Goal: Transaction & Acquisition: Purchase product/service

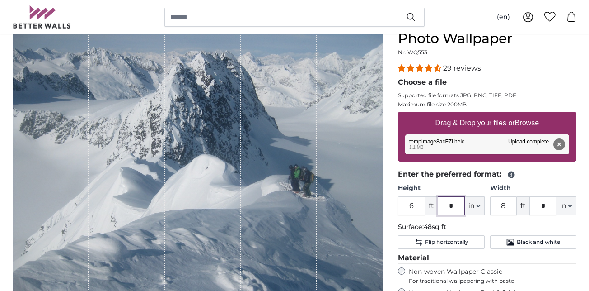
click at [450, 204] on input "*" at bounding box center [451, 205] width 27 height 19
type input "**"
type input "11"
type input "*"
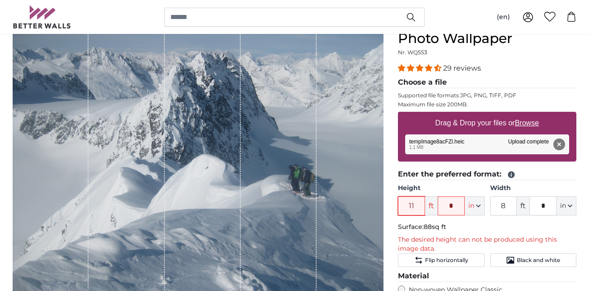
click at [409, 203] on input "11" at bounding box center [411, 205] width 27 height 19
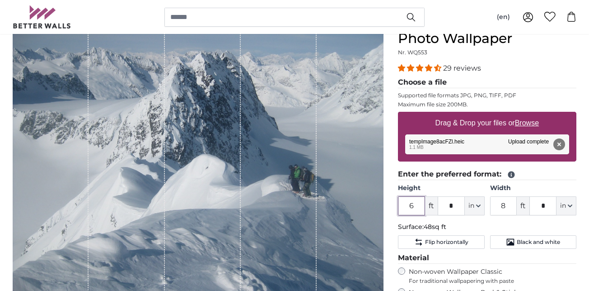
type input "6"
click at [449, 201] on input "*" at bounding box center [451, 205] width 27 height 19
type input "**"
type input "11"
type input "*"
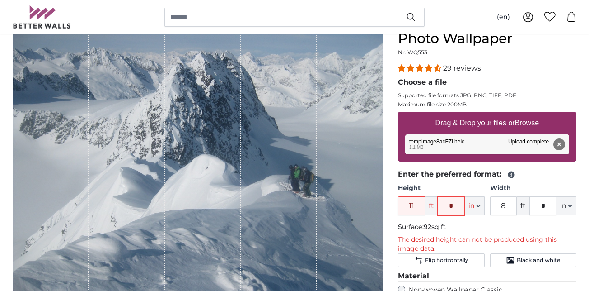
type input "*"
click at [415, 204] on input "11" at bounding box center [411, 205] width 27 height 19
type input "1"
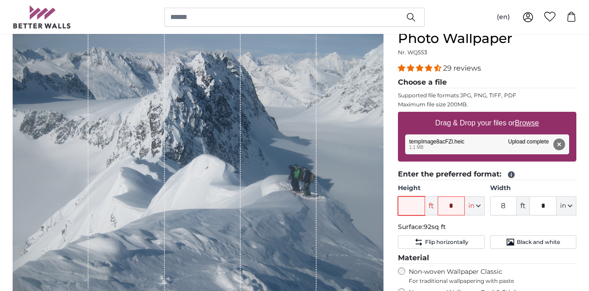
type input "6"
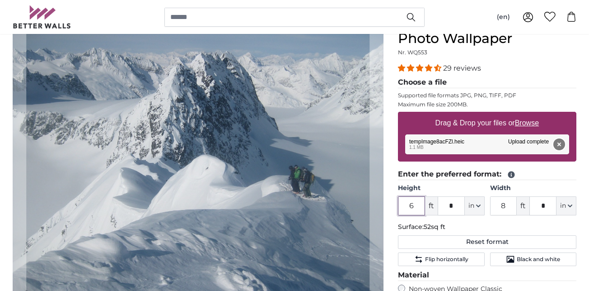
type input "6"
click at [558, 146] on button "Remove" at bounding box center [560, 144] width 12 height 12
type input "*"
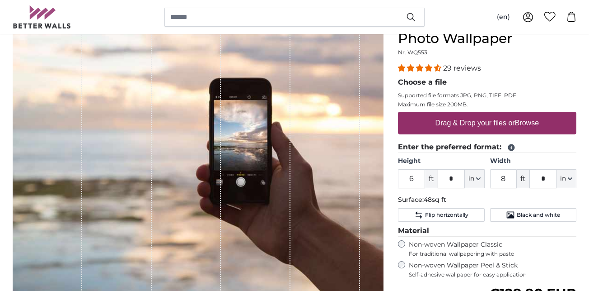
click at [524, 126] on u "Browse" at bounding box center [527, 123] width 24 height 8
click at [524, 114] on input "Drag & Drop your files or Browse" at bounding box center [487, 113] width 179 height 3
type input "**********"
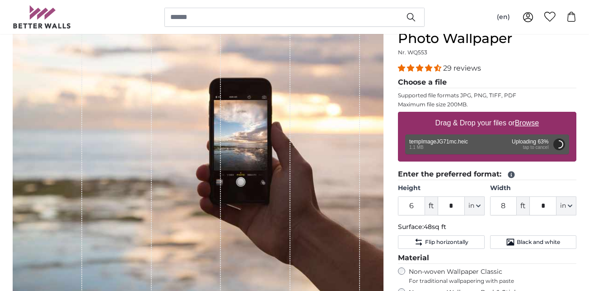
type input "7"
type input "****"
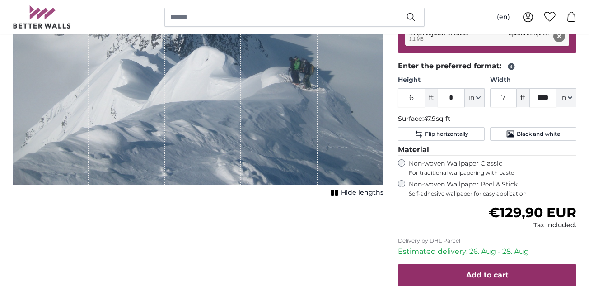
scroll to position [212, 0]
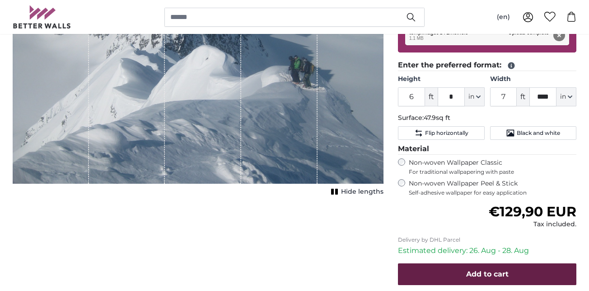
click at [493, 271] on span "Add to cart" at bounding box center [487, 273] width 42 height 9
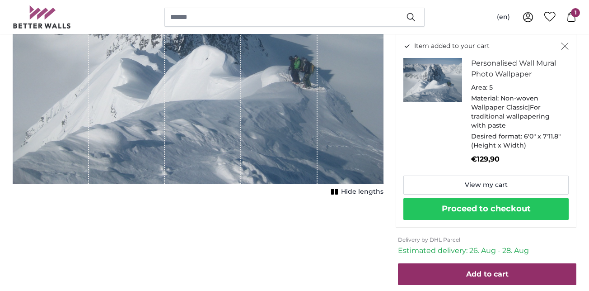
click at [494, 206] on button "Proceed to checkout" at bounding box center [486, 209] width 165 height 22
